Goal: Task Accomplishment & Management: Manage account settings

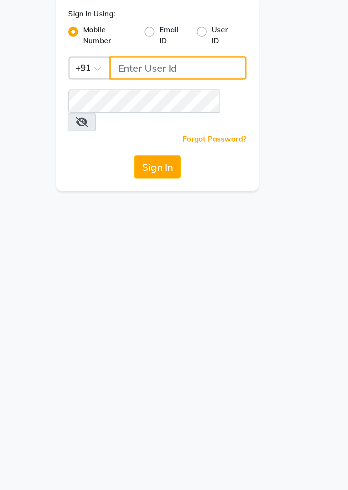
click at [172, 79] on input "Username" at bounding box center [185, 77] width 79 height 13
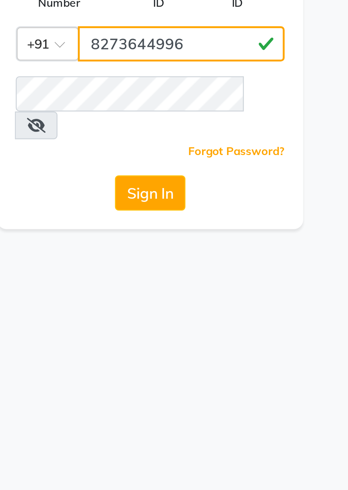
type input "8273644996"
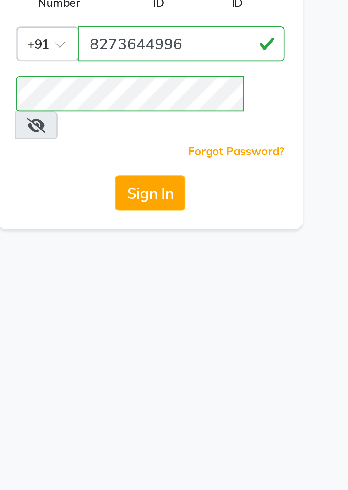
click at [179, 128] on button "Sign In" at bounding box center [173, 134] width 27 height 13
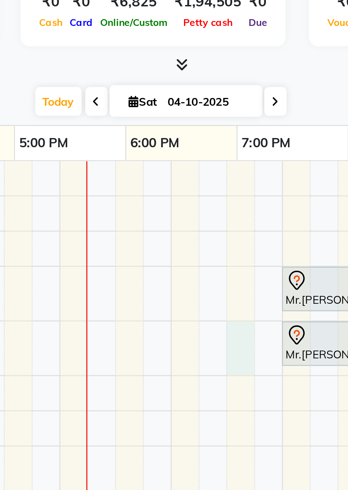
scroll to position [0, 324]
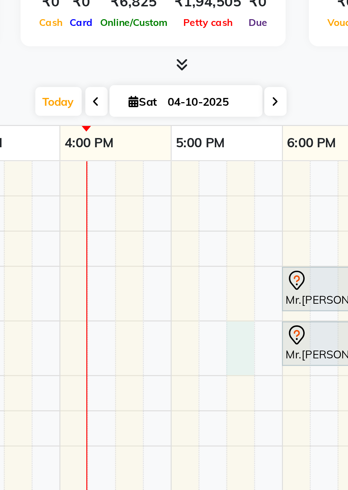
select select "87567"
select select "tentative"
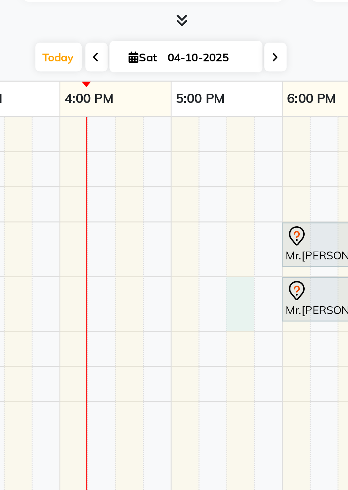
select select "1050"
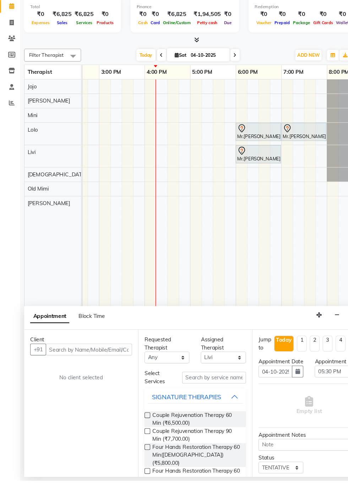
click at [229, 249] on td at bounding box center [228, 300] width 11 height 370
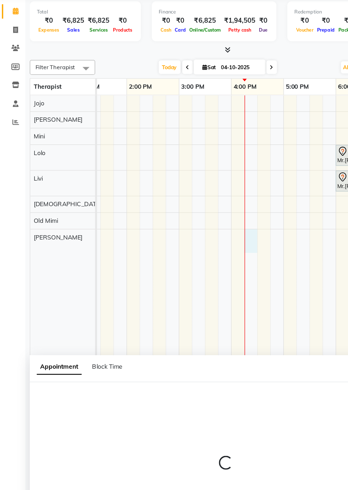
select select "92498"
select select "tentative"
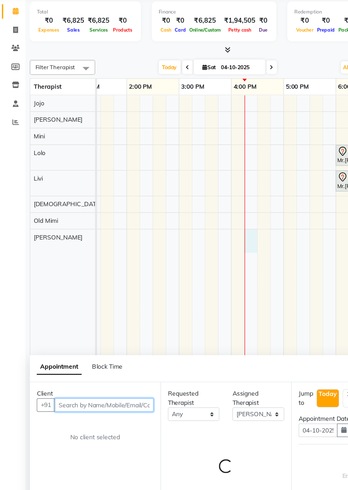
select select "975"
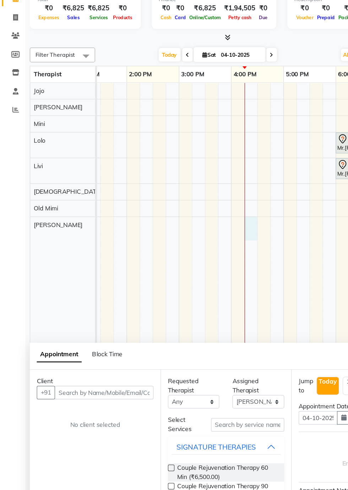
click at [206, 230] on div at bounding box center [205, 233] width 11 height 19
click at [94, 366] on input "text" at bounding box center [85, 367] width 81 height 11
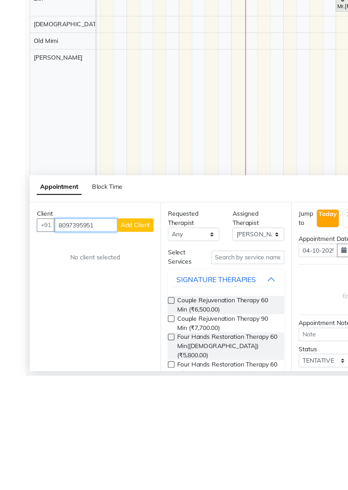
type input "8097395951"
click at [114, 365] on span "Add Client" at bounding box center [111, 367] width 24 height 6
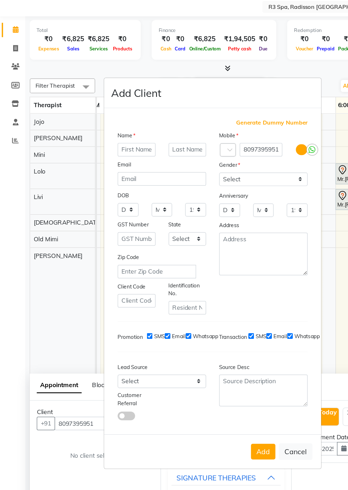
click at [104, 150] on input "text" at bounding box center [112, 144] width 31 height 11
type input "Ajay"
click at [157, 212] on select "Select [GEOGRAPHIC_DATA] [GEOGRAPHIC_DATA] [GEOGRAPHIC_DATA] [GEOGRAPHIC_DATA] …" at bounding box center [153, 217] width 31 height 11
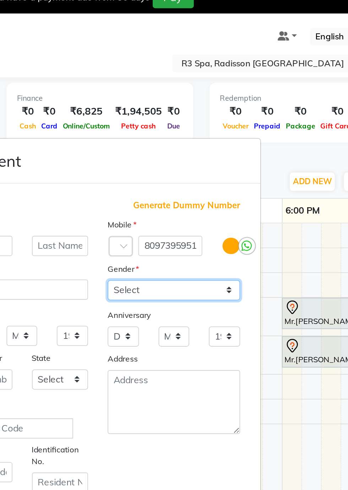
click at [241, 163] on select "Select [DEMOGRAPHIC_DATA] [DEMOGRAPHIC_DATA] Other Prefer Not To Say" at bounding box center [215, 168] width 72 height 11
select select "[DEMOGRAPHIC_DATA]"
click at [179, 163] on select "Select [DEMOGRAPHIC_DATA] [DEMOGRAPHIC_DATA] Other Prefer Not To Say" at bounding box center [215, 168] width 72 height 11
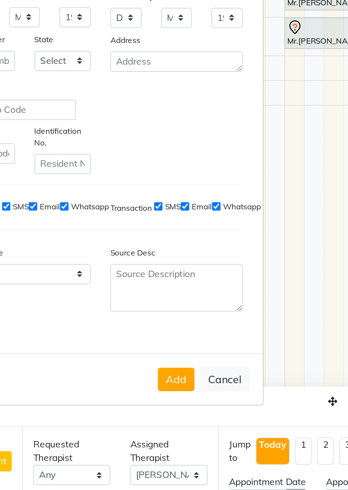
click at [212, 397] on button "Add" at bounding box center [215, 390] width 20 height 13
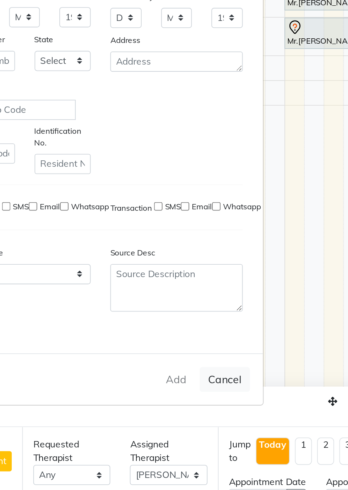
type input "80******51"
select select
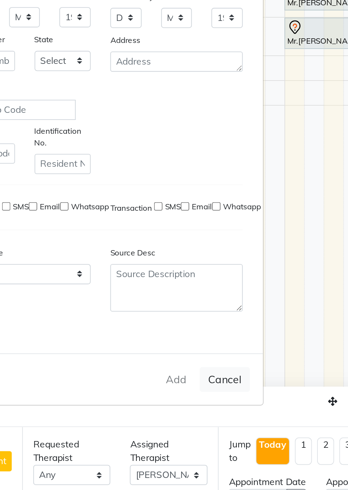
select select
checkbox input "false"
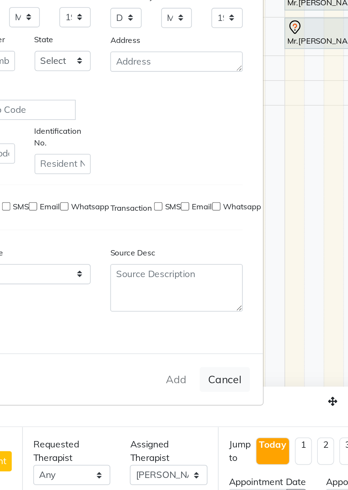
checkbox input "false"
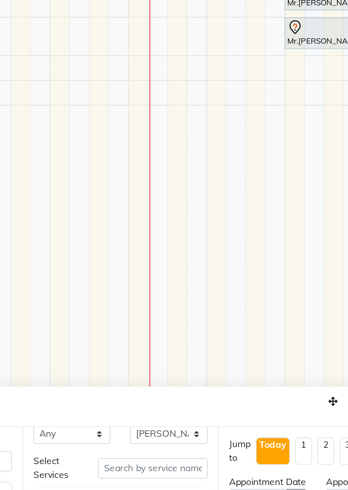
scroll to position [43, 0]
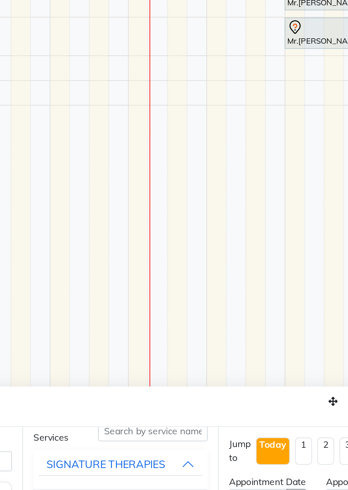
click at [244, 404] on div "Appointment Block Time" at bounding box center [185, 405] width 320 height 22
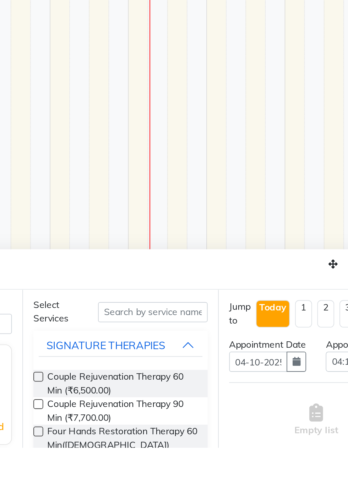
scroll to position [28, 0]
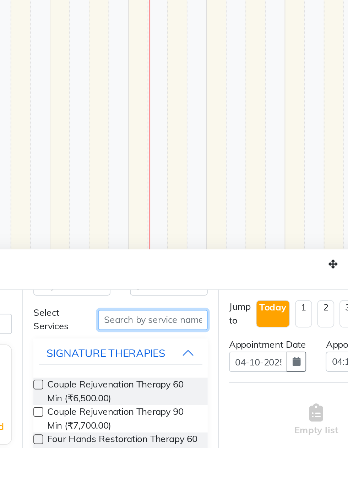
click at [182, 420] on input "text" at bounding box center [203, 420] width 60 height 11
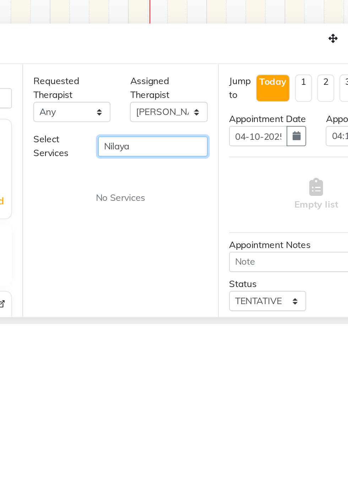
scroll to position [17, 0]
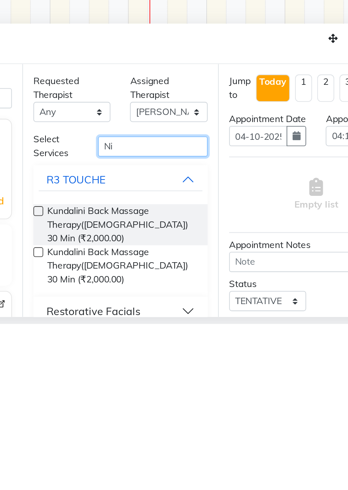
type input "N"
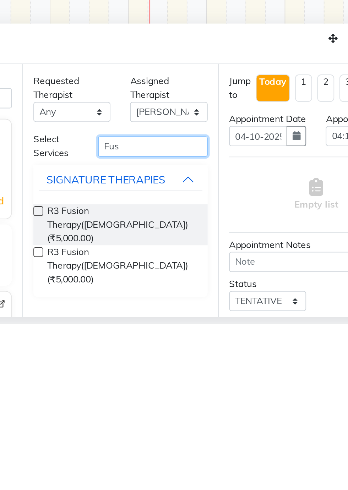
type input "Fus"
click at [141, 427] on label at bounding box center [139, 428] width 5 height 5
click at [141, 427] on input "checkbox" at bounding box center [139, 429] width 5 height 5
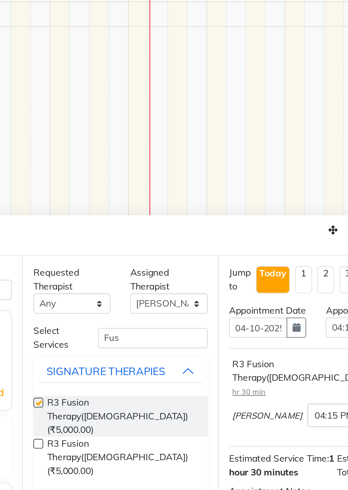
checkbox input "false"
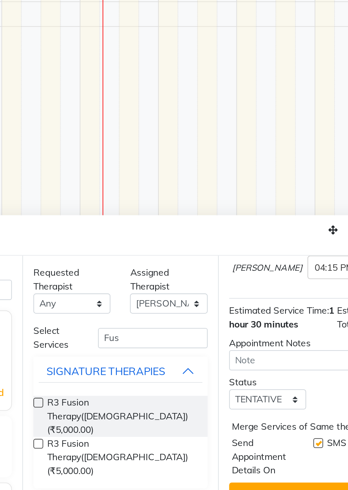
scroll to position [92, 0]
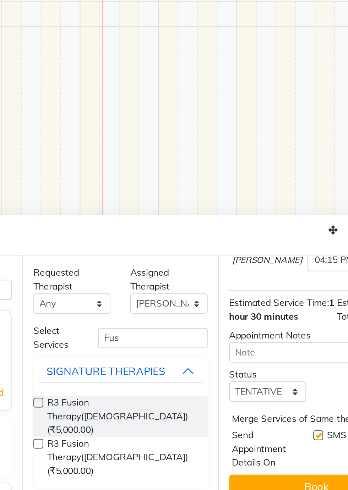
click at [284, 472] on button "Book" at bounding box center [291, 474] width 95 height 13
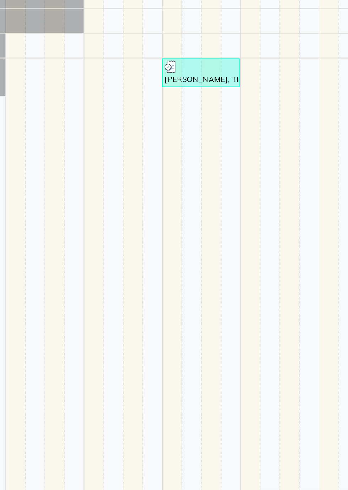
scroll to position [0, 0]
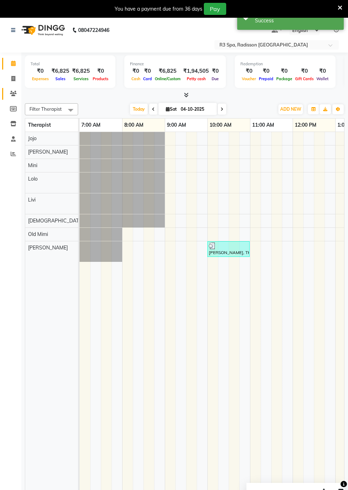
click at [6, 94] on link "Clients" at bounding box center [10, 94] width 17 height 12
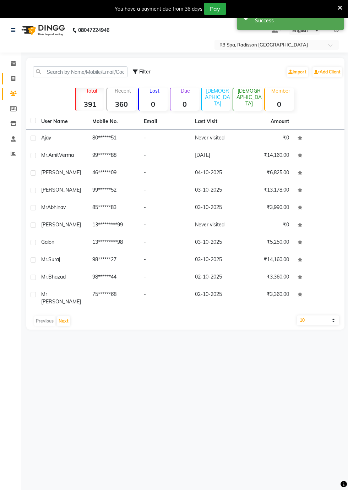
click at [6, 79] on link "Invoice" at bounding box center [10, 79] width 17 height 12
select select "8678"
select select "service"
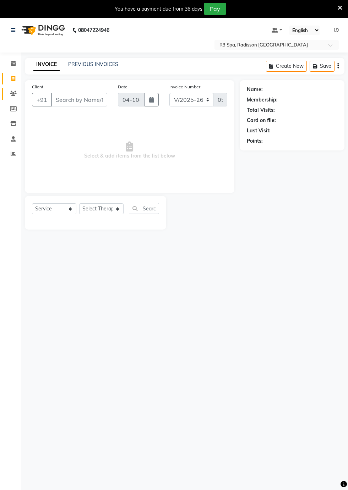
click at [6, 96] on link "Clients" at bounding box center [10, 94] width 17 height 12
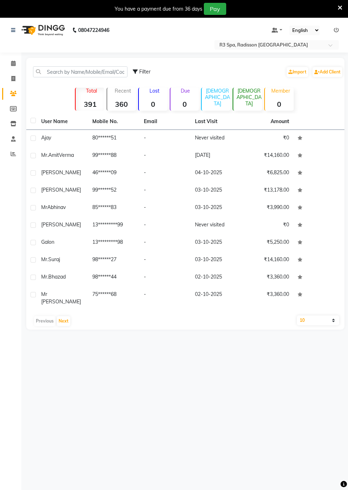
click at [62, 137] on div "Ajay" at bounding box center [62, 137] width 43 height 7
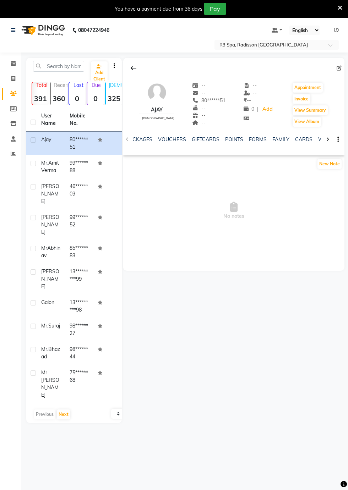
scroll to position [0, 253]
click at [248, 137] on link "FORMS" at bounding box center [248, 139] width 18 height 6
click at [163, 163] on button "Request New Form" at bounding box center [148, 163] width 51 height 11
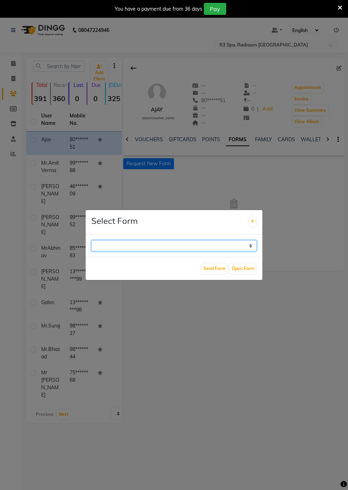
click at [201, 251] on select "GUEST FEEDBACK FORM HEALTH ASSESSMENT FORM" at bounding box center [173, 245] width 165 height 11
select select "204"
click at [91, 251] on select "GUEST FEEDBACK FORM HEALTH ASSESSMENT FORM" at bounding box center [173, 245] width 165 height 11
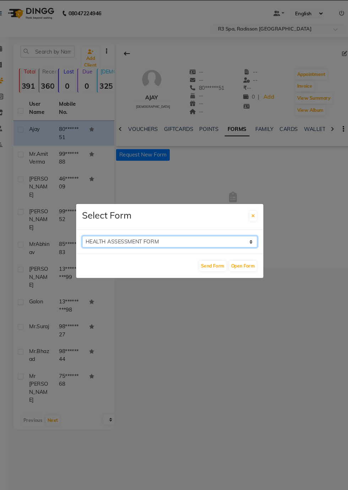
scroll to position [1, 0]
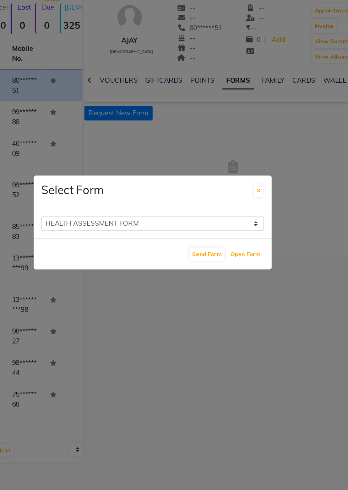
click at [244, 274] on button "Open Form" at bounding box center [243, 269] width 26 height 10
